Goal: Task Accomplishment & Management: Manage account settings

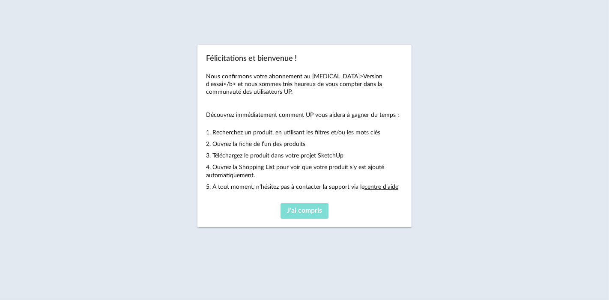
click at [296, 206] on button "J'ai compris" at bounding box center [304, 210] width 48 height 15
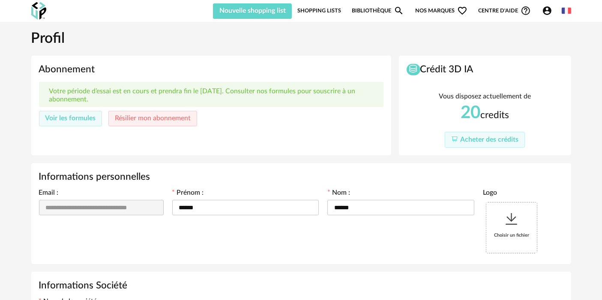
type input "**********"
click at [377, 9] on link "Bibliothèque Magnify icon" at bounding box center [377, 11] width 52 height 16
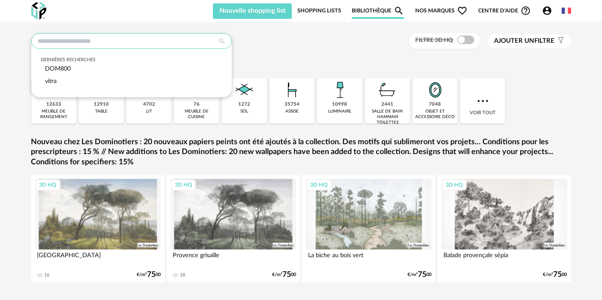
click at [118, 38] on input "text" at bounding box center [131, 40] width 200 height 15
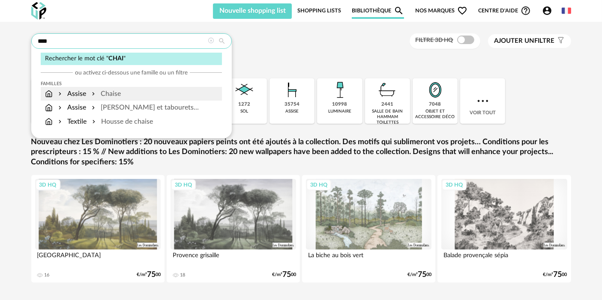
type input "****"
click at [114, 97] on div "Chaise" at bounding box center [105, 94] width 31 height 10
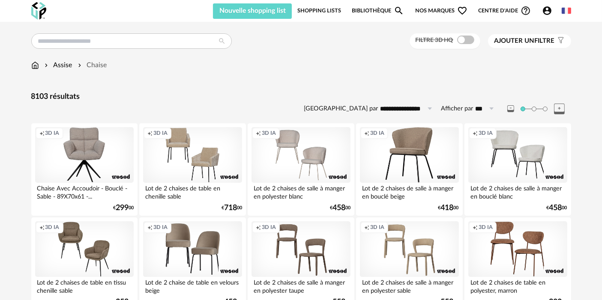
click at [416, 146] on div "Creation icon 3D IA" at bounding box center [409, 155] width 98 height 56
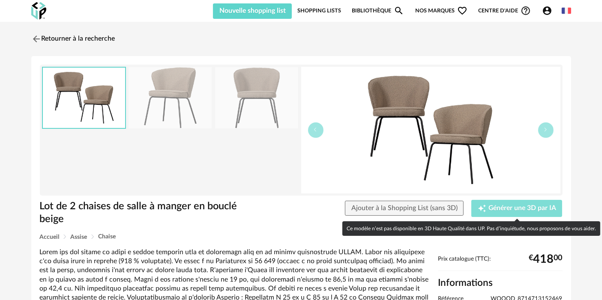
click at [320, 300] on html "Nouvelle shopping list Mettre à jour ma Shopping List Refresh icon Nouvelle sho…" at bounding box center [301, 243] width 602 height 487
click at [506, 208] on span "Générer une 3D par IA" at bounding box center [522, 208] width 68 height 7
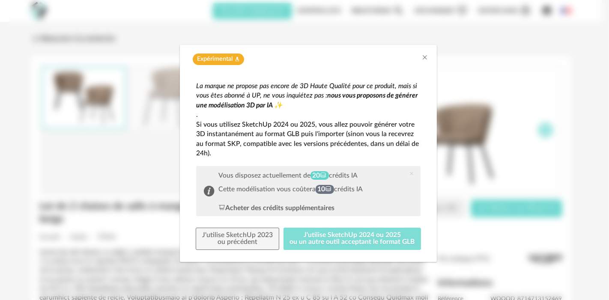
click at [309, 234] on button "J'utilise SketchUp 2024 ou 2025 ou un autre outil acceptant le format GLB" at bounding box center [352, 239] width 138 height 22
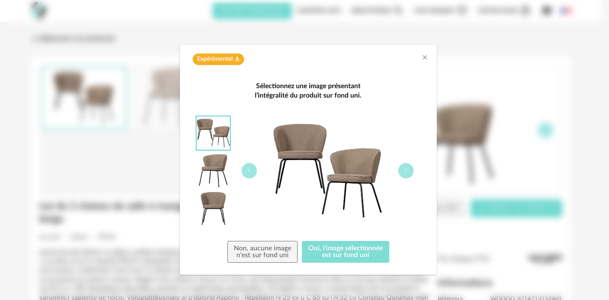
drag, startPoint x: 325, startPoint y: 247, endPoint x: 307, endPoint y: 171, distance: 78.7
click at [308, 172] on div "Sélectionnez une image présentant l’intégralité du produit sur fond uni. Non, a…" at bounding box center [308, 172] width 224 height 182
click at [407, 166] on button "dialog" at bounding box center [405, 170] width 15 height 15
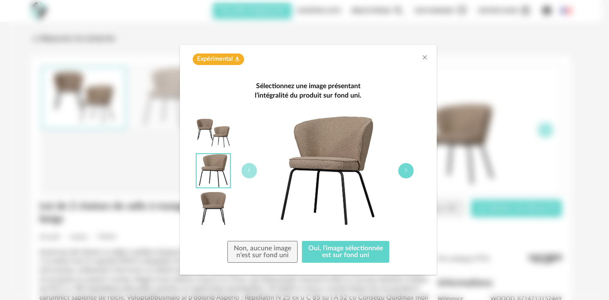
click at [407, 166] on button "dialog" at bounding box center [405, 170] width 15 height 15
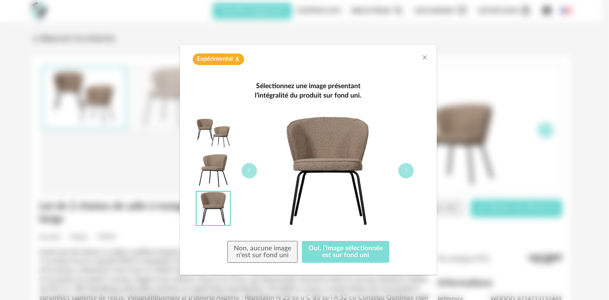
click at [335, 260] on button "Oui, l'image sélectionnée est sur fond uni" at bounding box center [345, 252] width 87 height 22
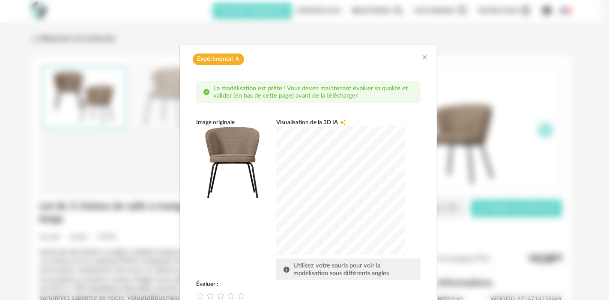
click at [599, 52] on div "Expérimental Flask icon La modélisation est prête ! Vous devez maintenant évalu…" at bounding box center [308, 150] width 601 height 300
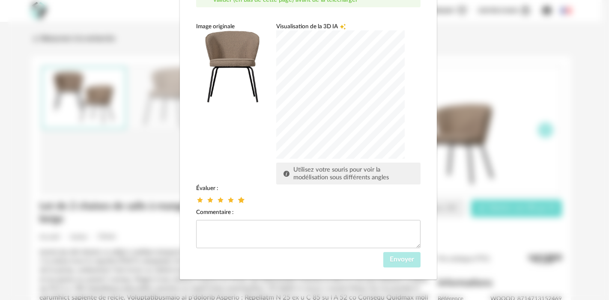
click at [239, 198] on icon "dialog" at bounding box center [241, 200] width 9 height 9
click at [394, 255] on button "Envoyer" at bounding box center [401, 259] width 37 height 15
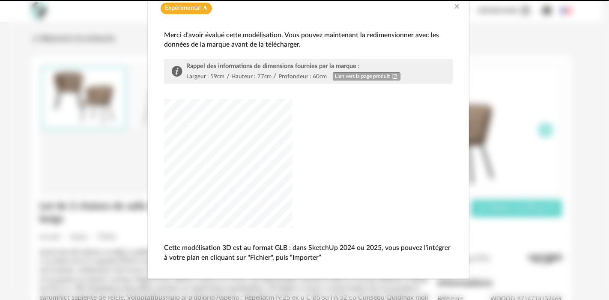
scroll to position [51, 0]
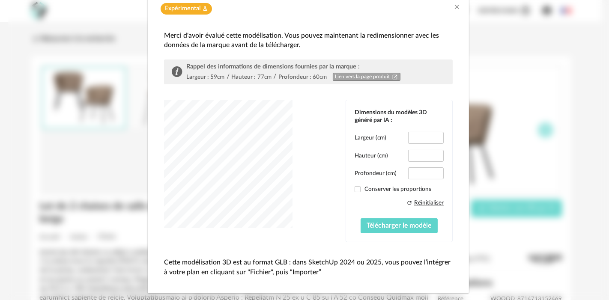
type input "****"
click at [427, 137] on input "**" at bounding box center [426, 138] width 36 height 12
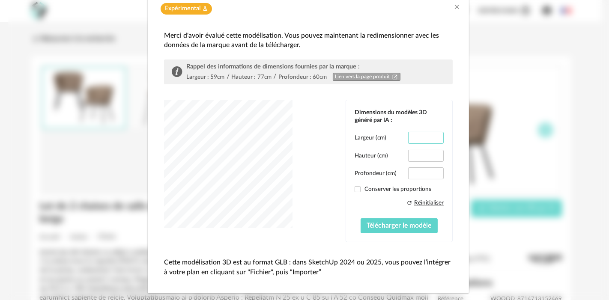
click at [427, 137] on input "**" at bounding box center [426, 138] width 36 height 12
click at [429, 137] on input "**" at bounding box center [426, 138] width 36 height 12
click at [354, 189] on span "dialog" at bounding box center [357, 189] width 6 height 6
type input "****"
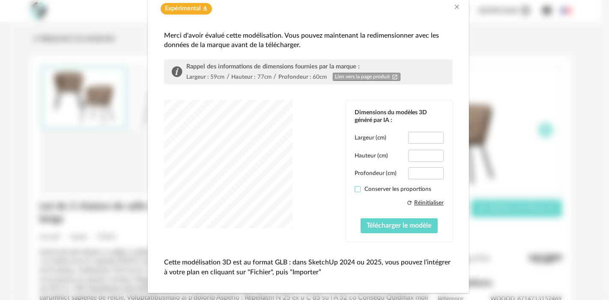
type input "****"
click at [387, 232] on button "Télécharger le modèle" at bounding box center [398, 225] width 77 height 15
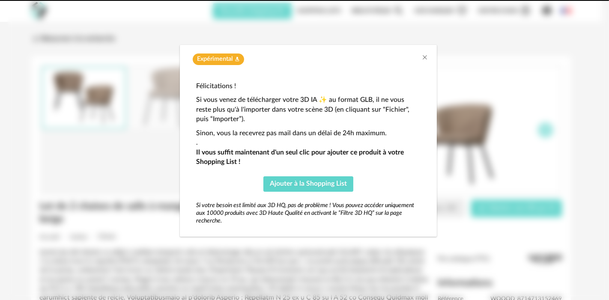
scroll to position [0, 0]
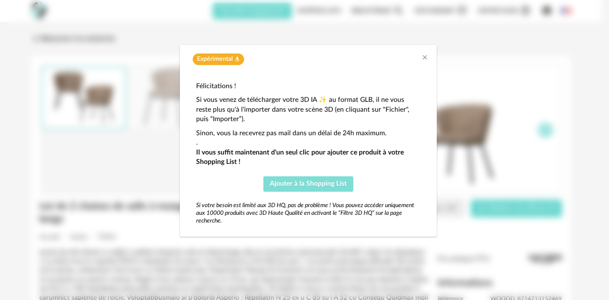
click at [330, 178] on button "Ajouter à la Shopping List" at bounding box center [308, 183] width 90 height 15
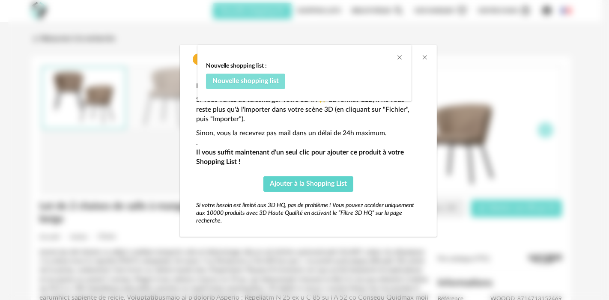
click at [262, 83] on span "Nouvelle shopping list" at bounding box center [245, 80] width 66 height 7
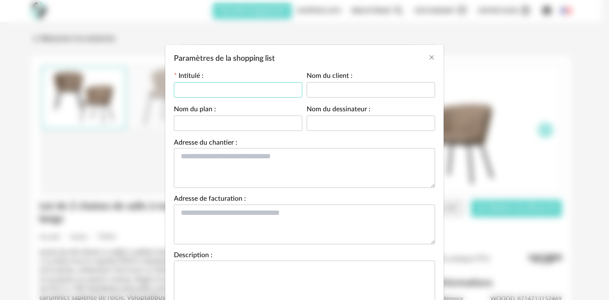
click at [253, 90] on input "Paramètres de la shopping list" at bounding box center [238, 89] width 128 height 15
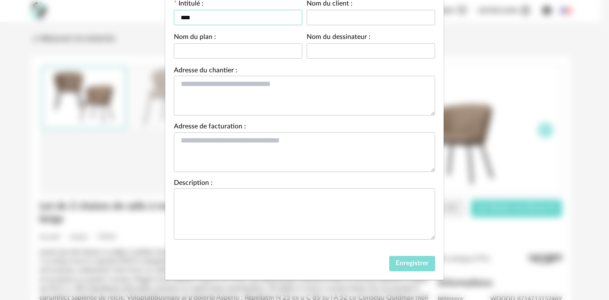
type input "****"
click at [409, 262] on span "Enregistrer" at bounding box center [412, 263] width 33 height 7
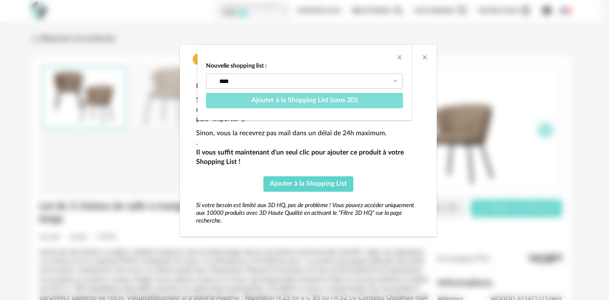
click at [326, 103] on span "Ajouter à la Shopping List (sans 3D)" at bounding box center [304, 100] width 106 height 7
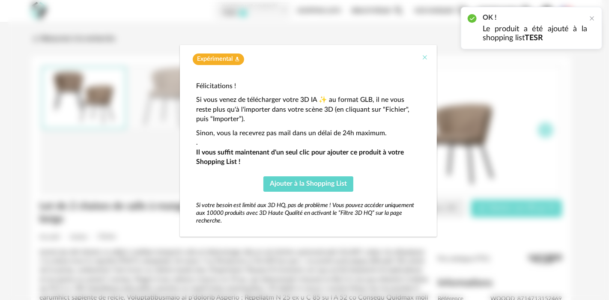
click at [425, 60] on icon "Close" at bounding box center [424, 57] width 7 height 7
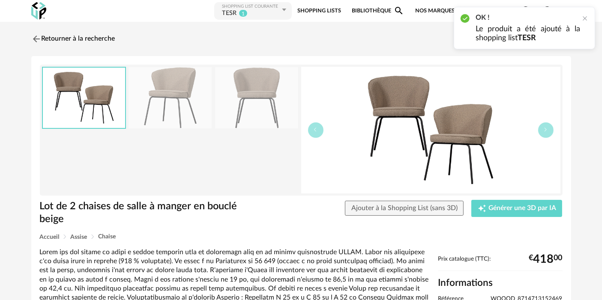
click at [383, 3] on link "Bibliothèque Magnify icon" at bounding box center [377, 10] width 52 height 19
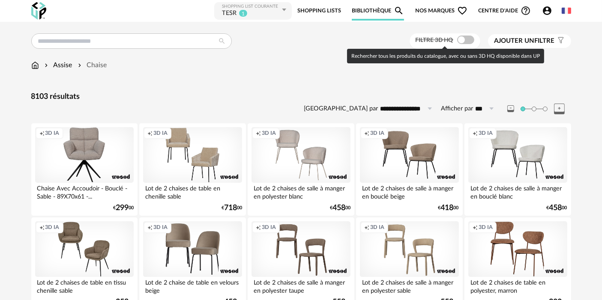
click at [462, 41] on span at bounding box center [465, 40] width 17 height 9
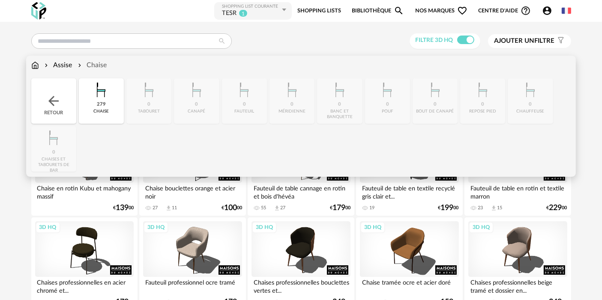
click at [59, 83] on div "Retour" at bounding box center [53, 100] width 45 height 45
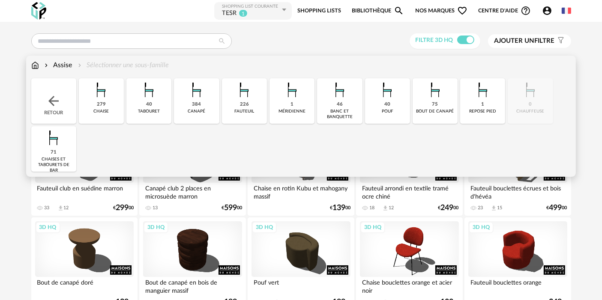
click at [59, 83] on div "Retour" at bounding box center [53, 100] width 45 height 45
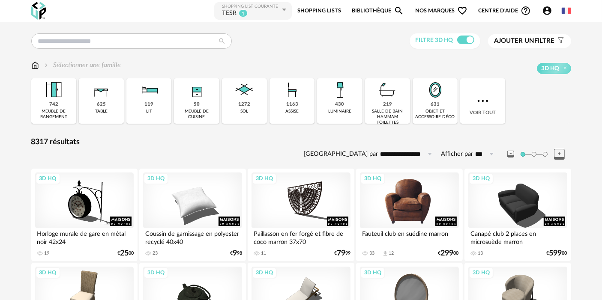
click at [401, 191] on div "3D HQ" at bounding box center [409, 201] width 98 height 56
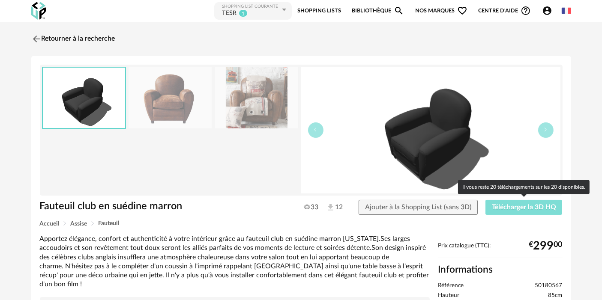
click at [522, 205] on span "Télécharger la 3D HQ" at bounding box center [523, 207] width 64 height 7
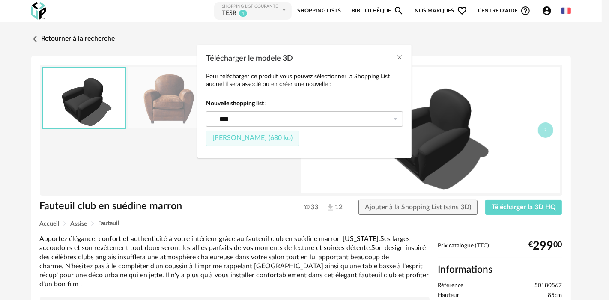
click at [274, 141] on button "[PERSON_NAME] (680 ko)" at bounding box center [252, 138] width 93 height 15
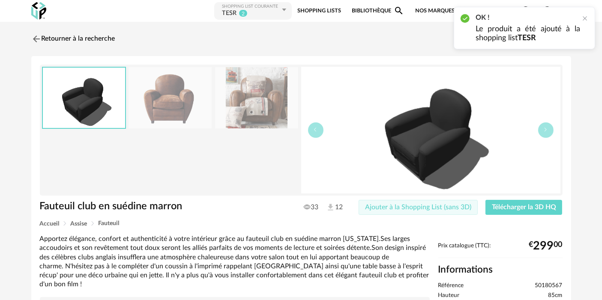
click at [421, 204] on span "Ajouter à la Shopping List (sans 3D)" at bounding box center [418, 207] width 106 height 7
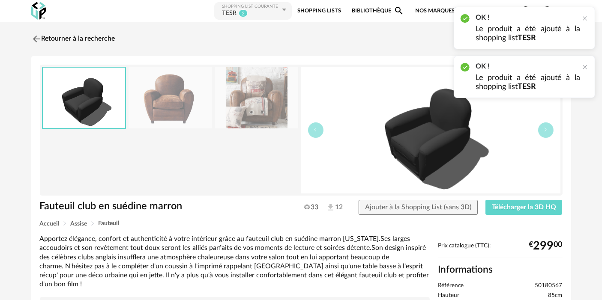
click at [368, 8] on link "Bibliothèque Magnify icon" at bounding box center [377, 10] width 52 height 19
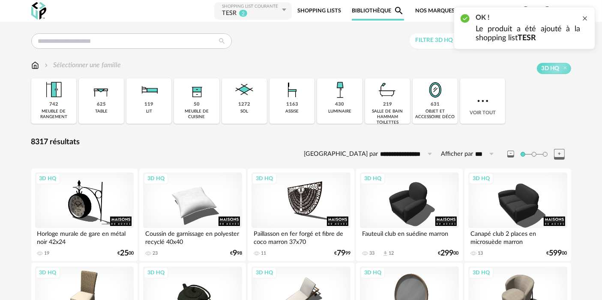
click at [583, 20] on div at bounding box center [584, 18] width 7 height 7
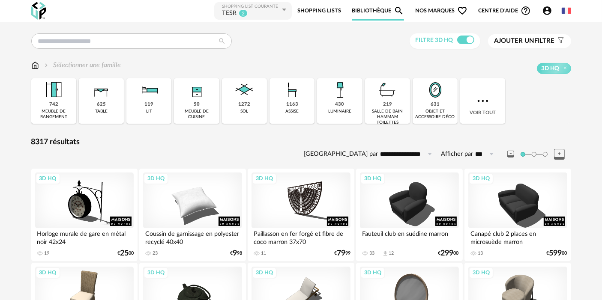
click at [503, 42] on span "Ajouter un" at bounding box center [514, 41] width 40 height 6
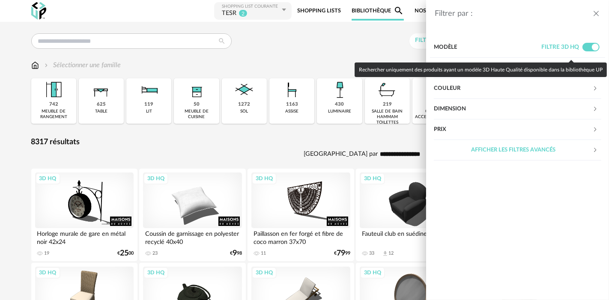
click at [536, 64] on div "Rechercher uniquement des produits ayant un modèle 3D Haute Qualité disponible …" at bounding box center [480, 70] width 252 height 15
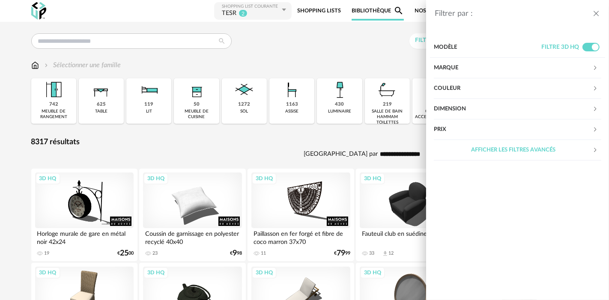
click at [452, 64] on div "Marque" at bounding box center [513, 68] width 158 height 21
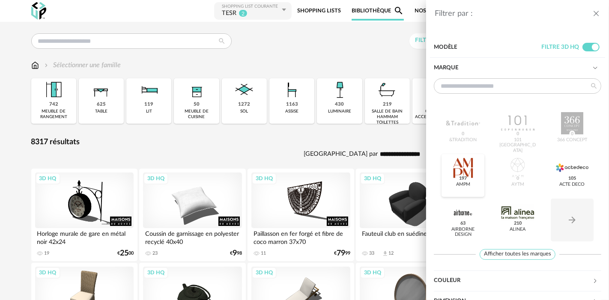
click at [459, 169] on div at bounding box center [462, 168] width 33 height 22
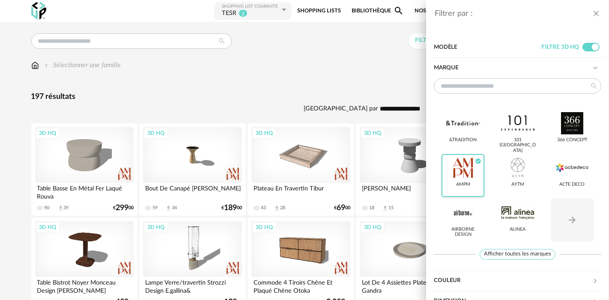
click at [466, 174] on div at bounding box center [462, 168] width 33 height 22
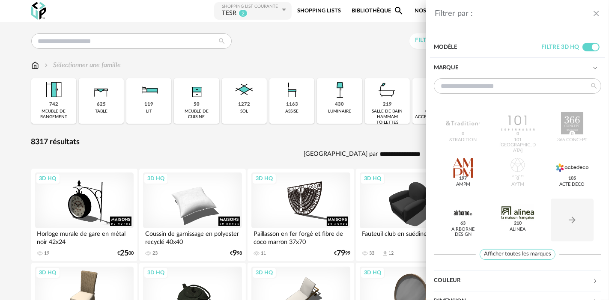
click at [491, 280] on div "Couleur" at bounding box center [513, 281] width 158 height 21
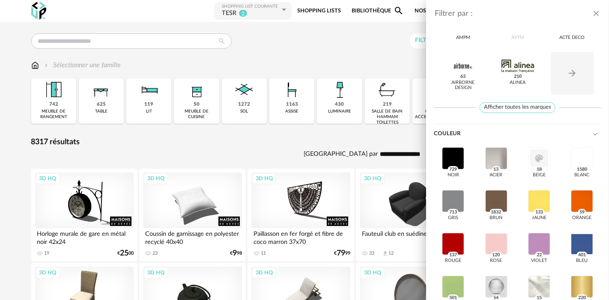
scroll to position [148, 0]
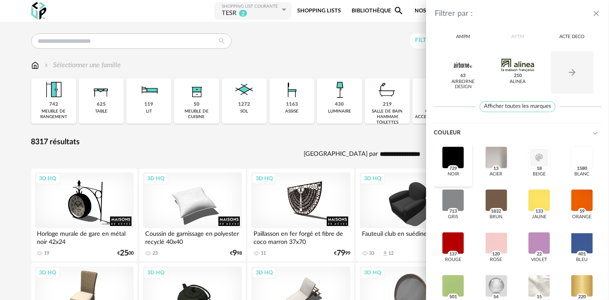
click at [461, 156] on div at bounding box center [453, 157] width 22 height 22
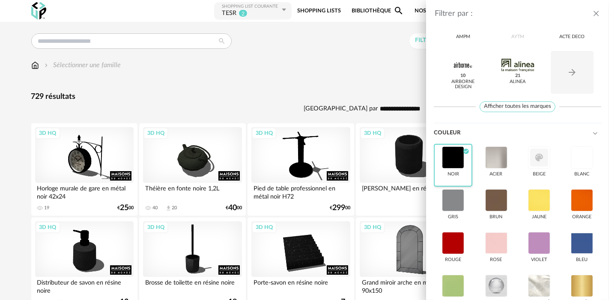
click at [461, 156] on div at bounding box center [453, 157] width 22 height 22
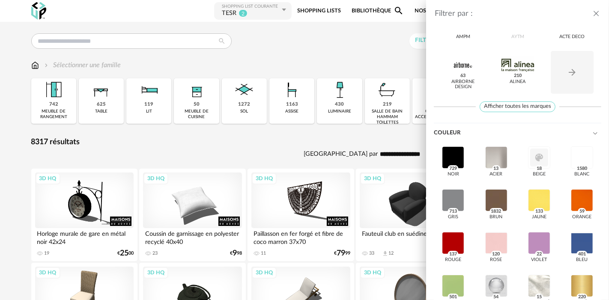
scroll to position [281, 0]
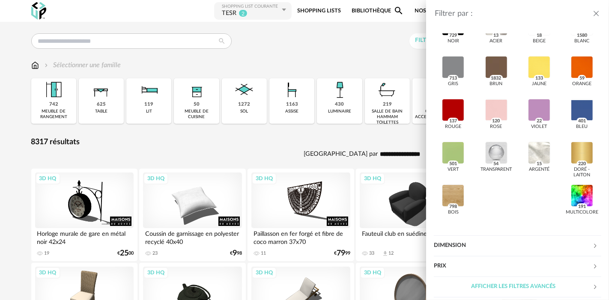
click at [526, 250] on div "Dimension" at bounding box center [513, 245] width 158 height 21
click at [512, 279] on input "number" at bounding box center [516, 276] width 31 height 15
type input "**"
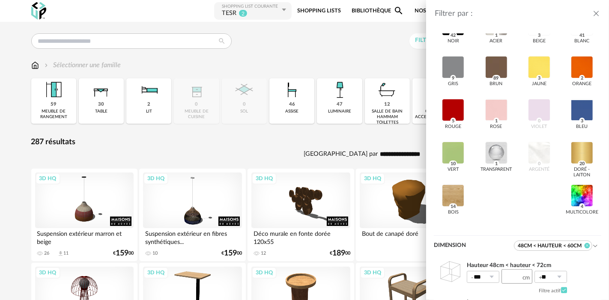
click at [584, 243] on icon at bounding box center [587, 246] width 6 height 6
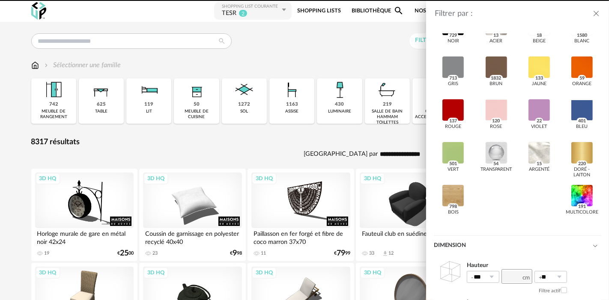
click at [592, 243] on icon at bounding box center [595, 246] width 6 height 6
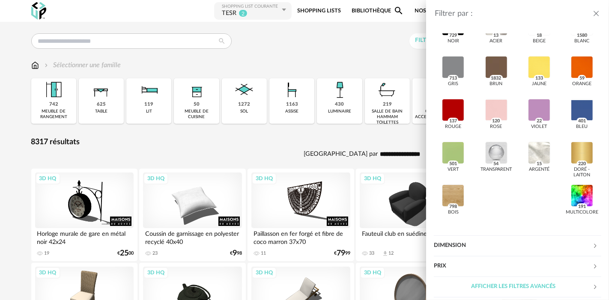
click at [538, 261] on div "Prix" at bounding box center [513, 266] width 158 height 21
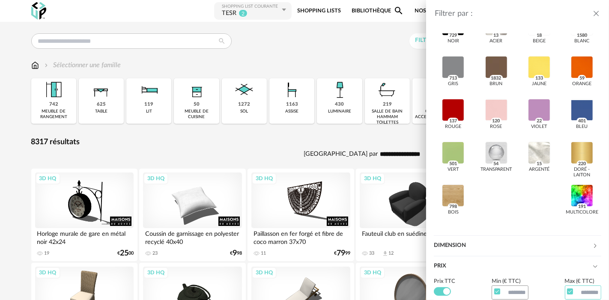
click at [576, 288] on input "text" at bounding box center [583, 293] width 37 height 15
type input "**"
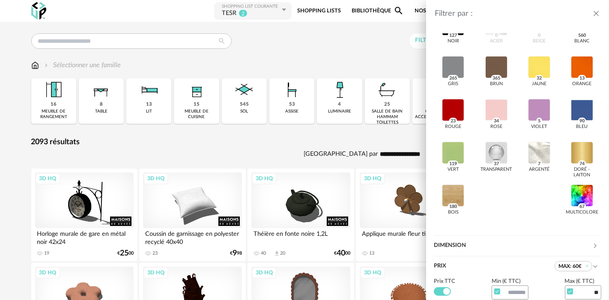
click at [576, 264] on span "max: 60€" at bounding box center [573, 266] width 38 height 10
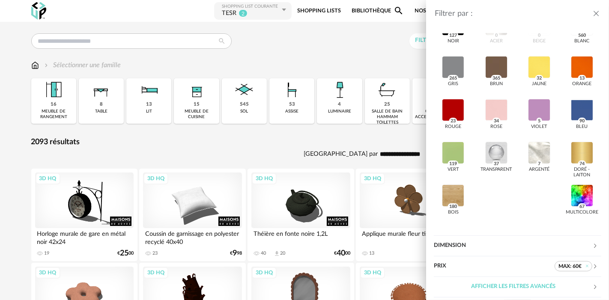
click at [593, 13] on icon "close drawer" at bounding box center [596, 13] width 9 height 9
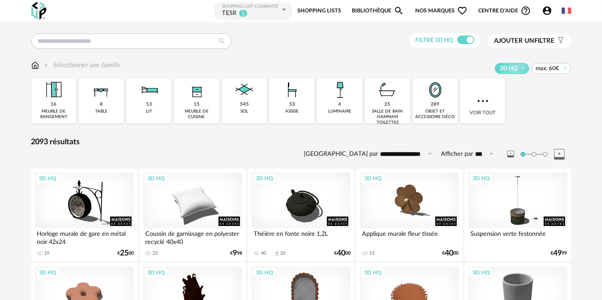
click at [325, 12] on link "Shopping Lists" at bounding box center [319, 10] width 44 height 19
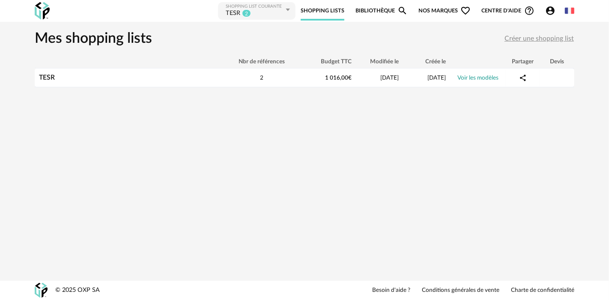
click at [544, 44] on button "Créer une shopping list" at bounding box center [539, 38] width 70 height 15
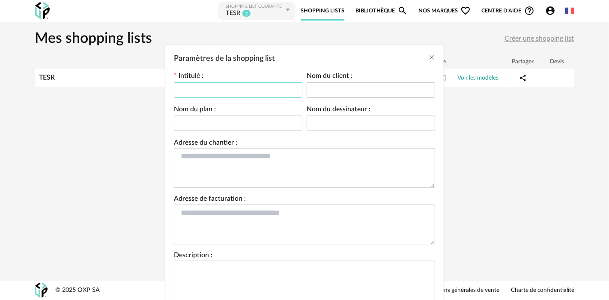
click at [215, 96] on input "Paramètres de la shopping list" at bounding box center [238, 89] width 128 height 15
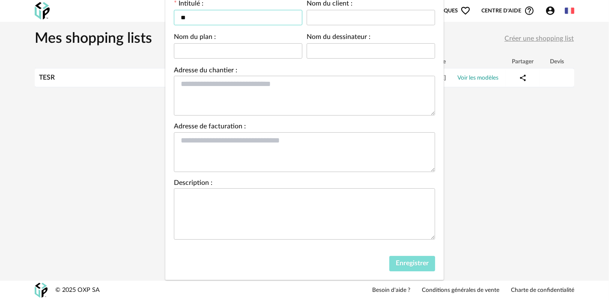
type input "**"
click at [417, 264] on span "Enregistrer" at bounding box center [412, 263] width 33 height 7
type input "**"
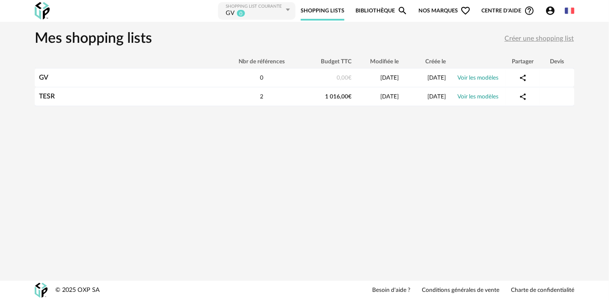
click at [530, 36] on span "Créer une shopping list" at bounding box center [538, 38] width 69 height 7
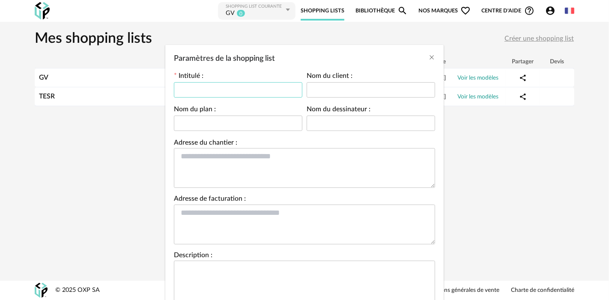
click at [247, 92] on input "Paramètres de la shopping list" at bounding box center [238, 89] width 128 height 15
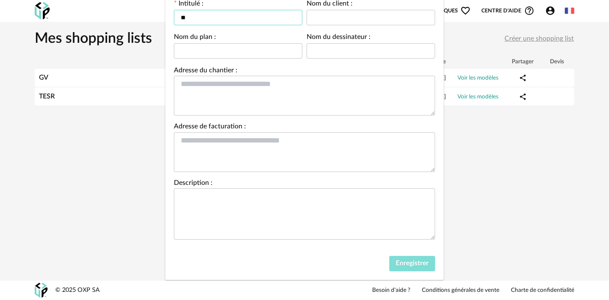
type input "**"
click at [408, 256] on button "Enregistrer" at bounding box center [412, 263] width 46 height 15
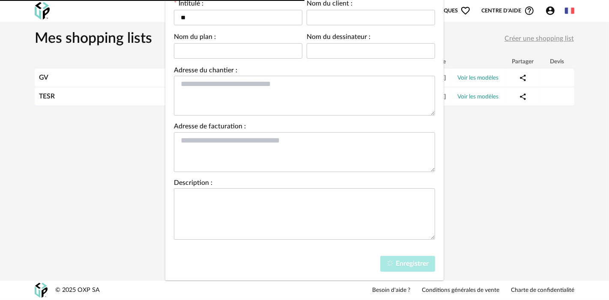
type input "**"
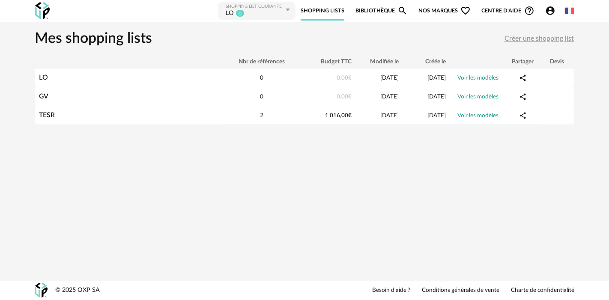
click at [524, 39] on span "Créer une shopping list" at bounding box center [538, 38] width 69 height 7
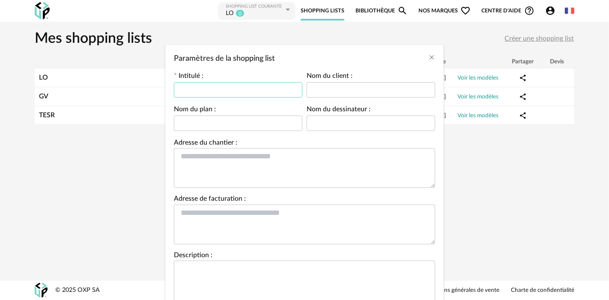
click at [265, 90] on input "Paramètres de la shopping list" at bounding box center [238, 89] width 128 height 15
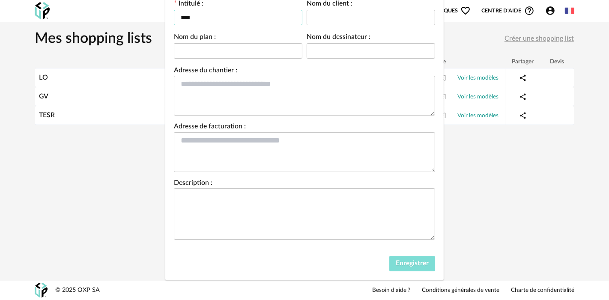
type input "****"
click at [406, 262] on span "Enregistrer" at bounding box center [412, 263] width 33 height 7
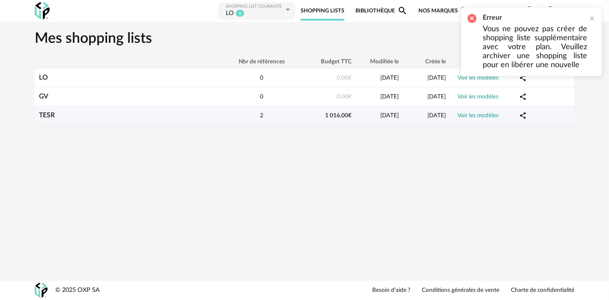
click at [46, 112] on link "TESR" at bounding box center [47, 115] width 16 height 7
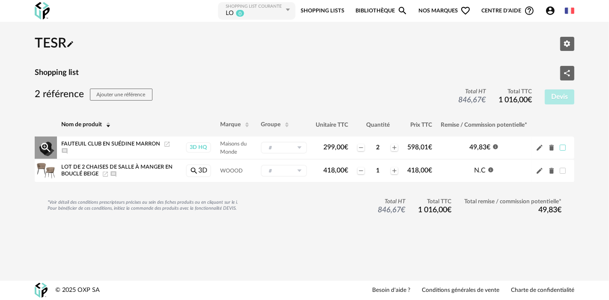
click at [563, 149] on span at bounding box center [563, 148] width 6 height 6
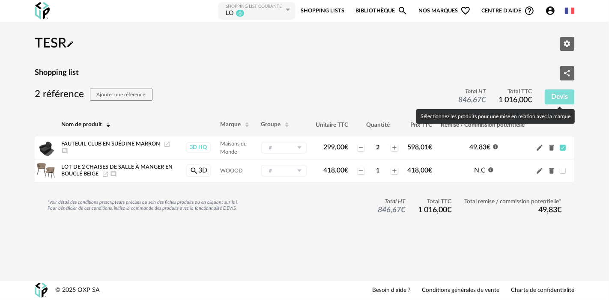
click at [561, 97] on span "Devis" at bounding box center [559, 96] width 17 height 7
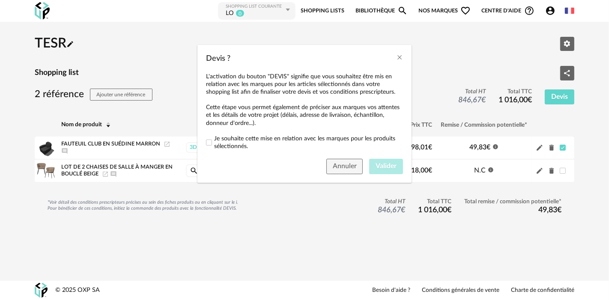
click at [248, 139] on span "Je souhaite cette mise en relation avec les marques pour les produits sélection…" at bounding box center [308, 142] width 189 height 15
click at [389, 166] on span "Valider" at bounding box center [385, 166] width 21 height 7
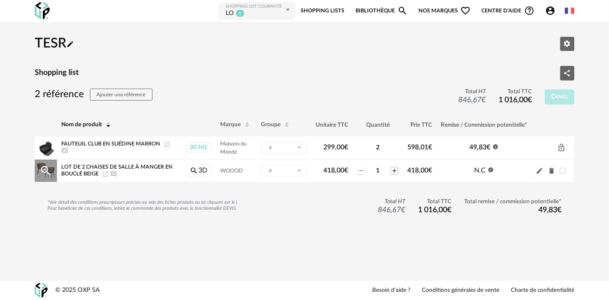
click at [392, 172] on icon "Plus icon" at bounding box center [394, 170] width 7 height 7
click at [297, 171] on icon at bounding box center [299, 171] width 11 height 12
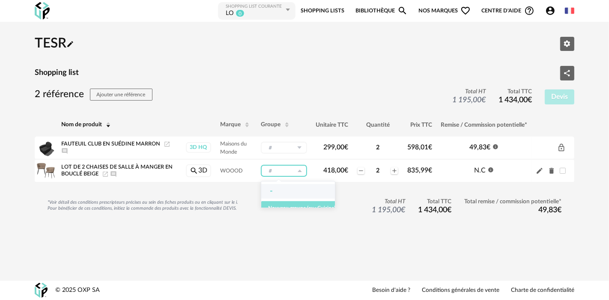
click at [288, 204] on button "Nouveau groupe (ex.: Cuisine)" at bounding box center [301, 208] width 81 height 14
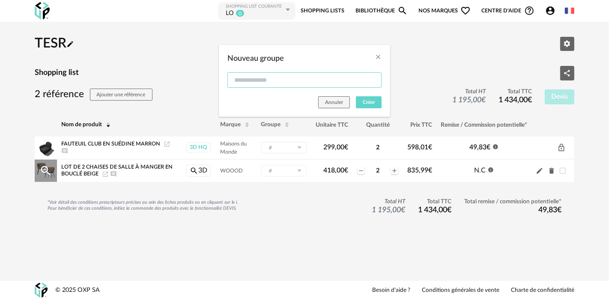
click at [270, 83] on input "Nouveau groupe" at bounding box center [304, 79] width 154 height 15
type input "****"
click at [369, 101] on span "Créer" at bounding box center [369, 102] width 12 height 5
type input "****"
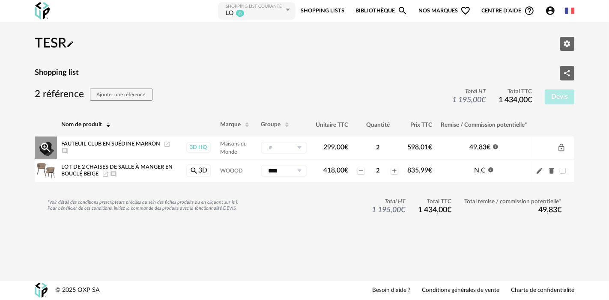
click at [291, 147] on input "text" at bounding box center [284, 148] width 46 height 12
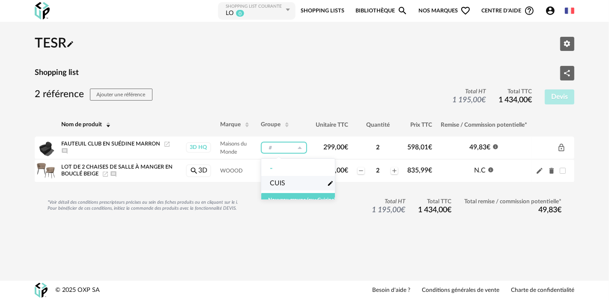
click at [281, 187] on span "CUIS" at bounding box center [277, 184] width 15 height 10
type input "****"
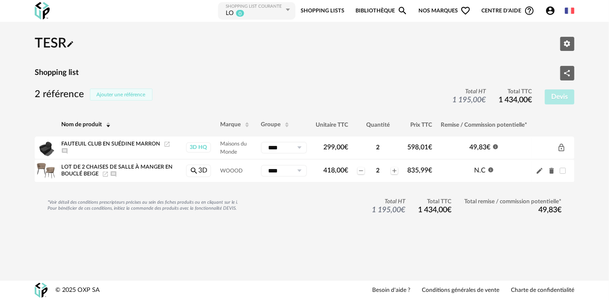
click at [126, 90] on button "Ajouter une référence" at bounding box center [121, 95] width 63 height 12
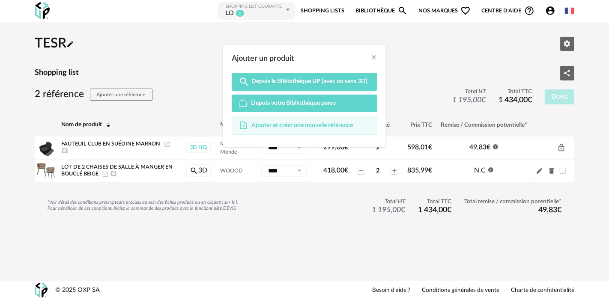
click at [283, 116] on div "Ajouter et créer une nouvelle référence" at bounding box center [305, 125] width 146 height 19
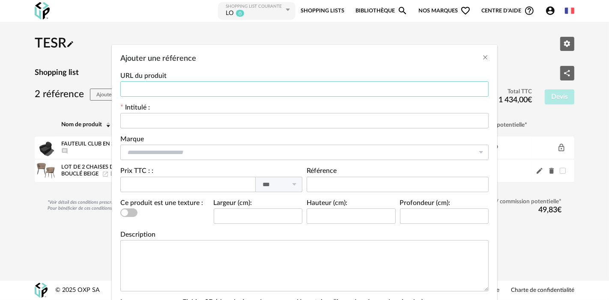
click at [169, 88] on input "Ajouter une référence" at bounding box center [304, 88] width 368 height 15
click at [483, 58] on icon "Close" at bounding box center [485, 57] width 7 height 7
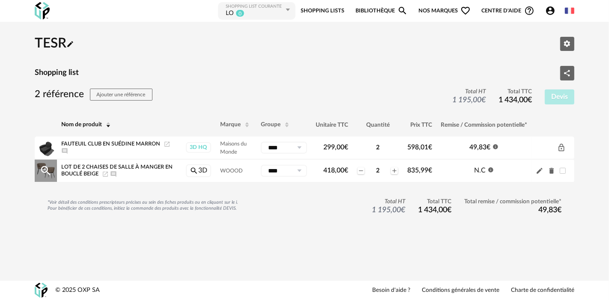
click at [540, 169] on icon "Pencil icon" at bounding box center [539, 171] width 6 height 6
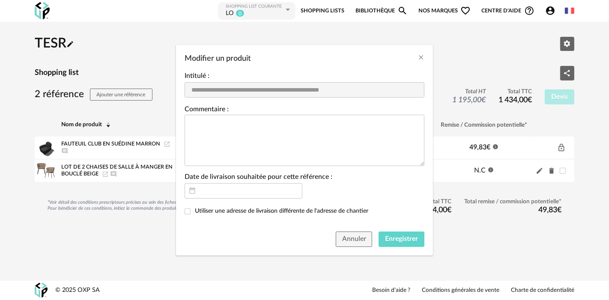
click at [194, 189] on icon "Modifier un produit" at bounding box center [192, 191] width 11 height 17
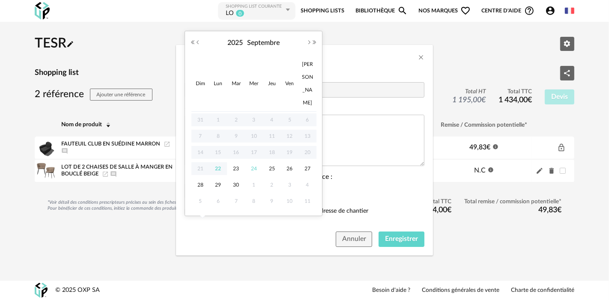
click at [253, 164] on span "24" at bounding box center [254, 169] width 10 height 10
type input "**********"
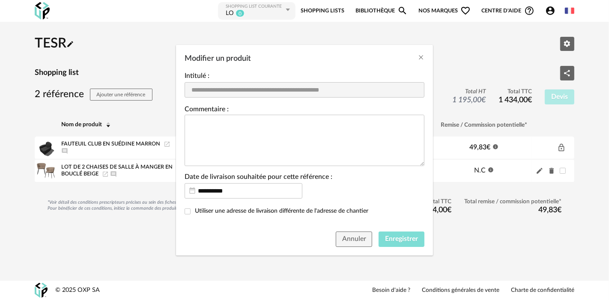
click at [400, 235] on button "Enregistrer" at bounding box center [401, 239] width 46 height 15
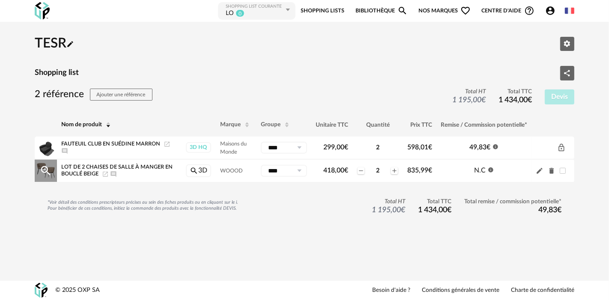
click at [553, 171] on icon "Delete icon" at bounding box center [551, 171] width 5 height 6
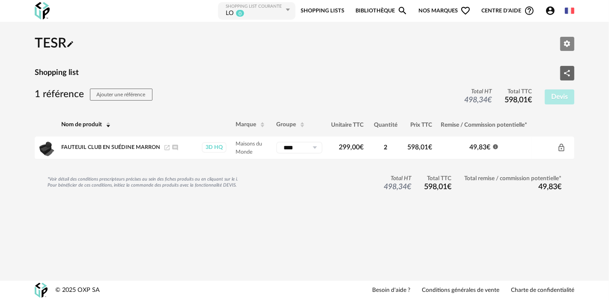
click at [566, 42] on icon "Editer les paramètres" at bounding box center [567, 44] width 6 height 6
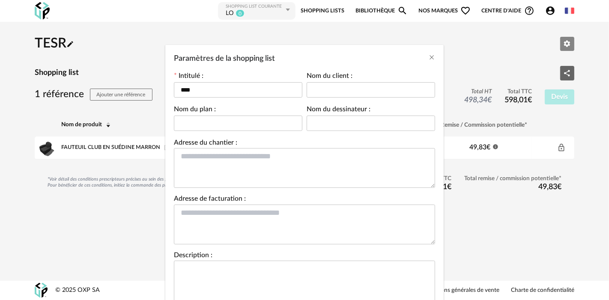
scroll to position [140, 0]
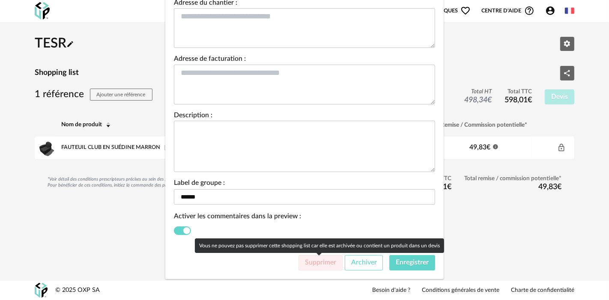
click at [367, 265] on span "Archiver" at bounding box center [364, 262] width 26 height 7
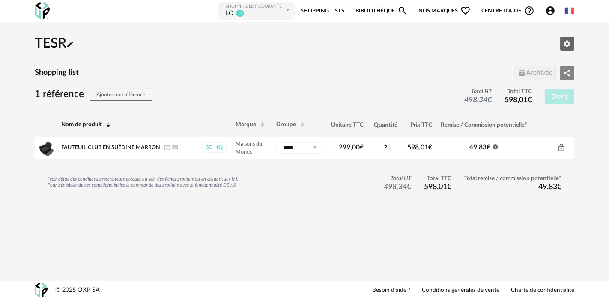
click at [573, 67] on button "Share Variant icon" at bounding box center [567, 73] width 15 height 15
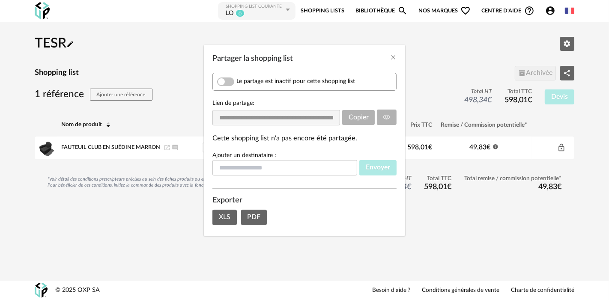
click at [229, 82] on span "Partager la shopping list" at bounding box center [225, 81] width 17 height 9
click at [383, 114] on icon "Partager la shopping list" at bounding box center [386, 117] width 7 height 7
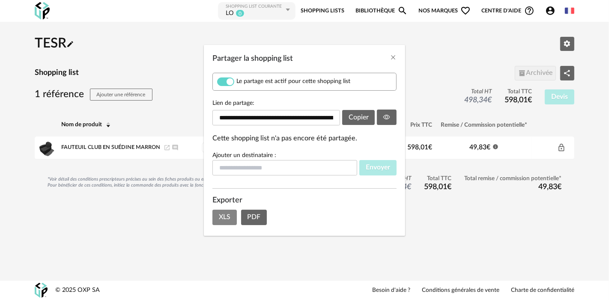
click at [226, 222] on button "XLS" at bounding box center [224, 217] width 24 height 15
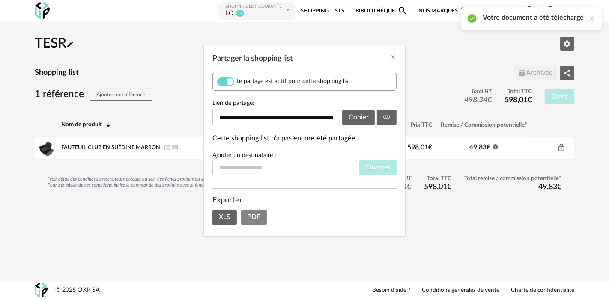
click at [256, 220] on span "PDF" at bounding box center [253, 217] width 13 height 7
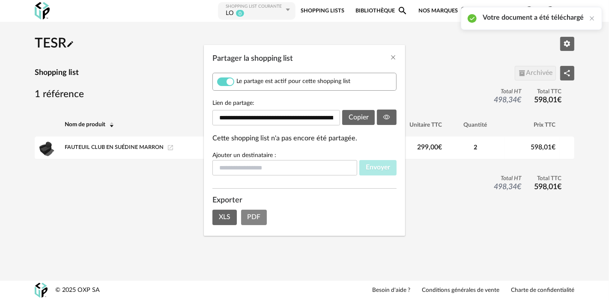
scroll to position [0, 0]
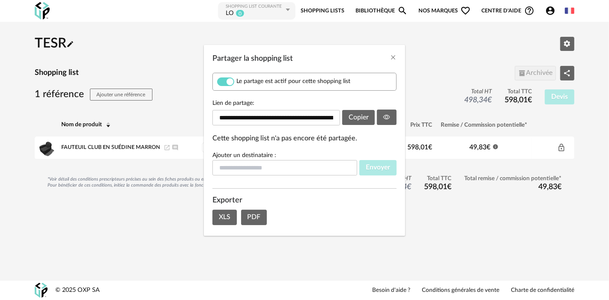
click at [444, 12] on div "**********" at bounding box center [304, 150] width 609 height 300
click at [394, 58] on icon "Close" at bounding box center [393, 57] width 7 height 7
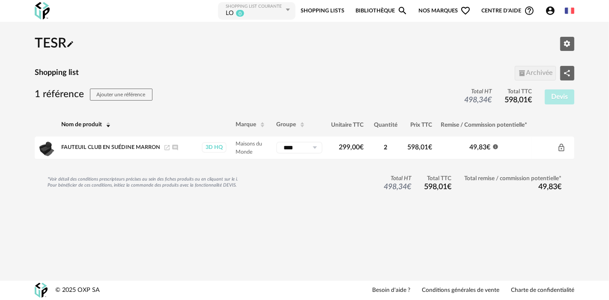
click at [442, 10] on span "Nos marques Heart Outline icon" at bounding box center [444, 10] width 52 height 19
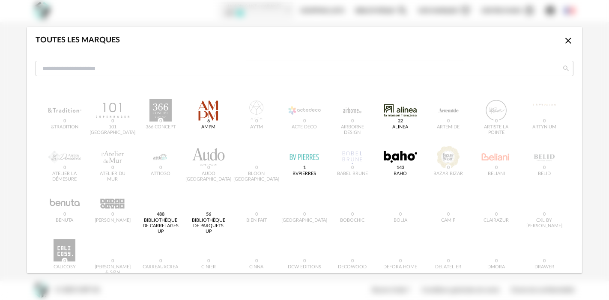
click at [563, 40] on icon "Close icon" at bounding box center [568, 41] width 10 height 10
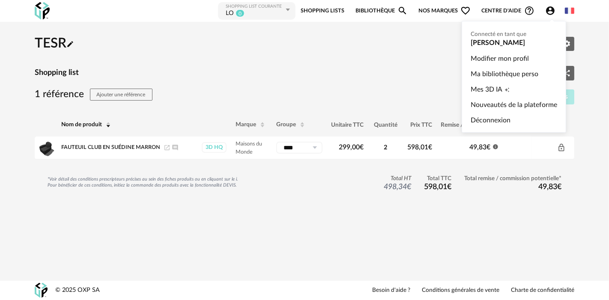
click at [550, 15] on icon "Account Circle icon" at bounding box center [550, 10] width 9 height 9
click at [502, 114] on link "Déconnexion" at bounding box center [514, 120] width 86 height 15
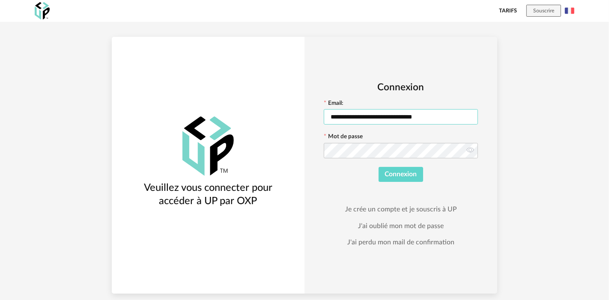
click at [377, 118] on input "**********" at bounding box center [401, 116] width 154 height 15
paste input "*"
type input "**********"
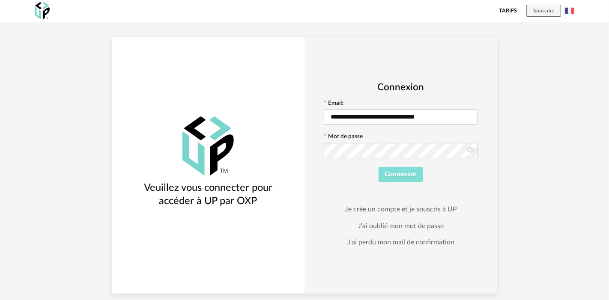
click at [387, 167] on button "Connexion" at bounding box center [400, 174] width 45 height 15
